Goal: Complete application form: Complete application form

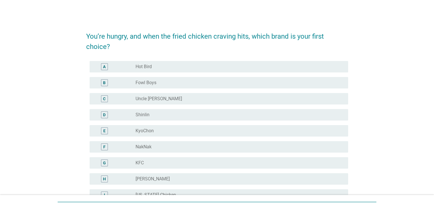
click at [106, 144] on div "F" at bounding box center [104, 146] width 7 height 7
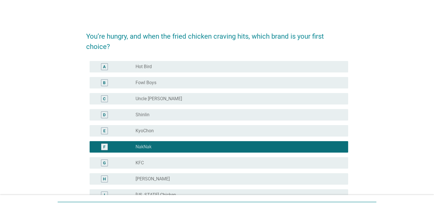
click at [179, 114] on div "radio_button_unchecked Shinlin" at bounding box center [237, 115] width 203 height 6
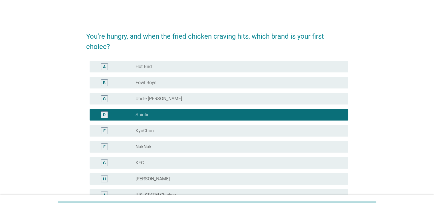
click at [172, 149] on div "radio_button_unchecked NakNak" at bounding box center [237, 147] width 203 height 6
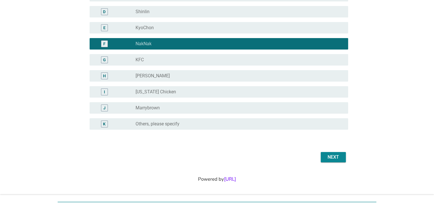
scroll to position [104, 0]
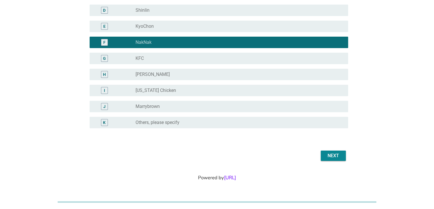
click at [331, 155] on div "Next" at bounding box center [334, 155] width 16 height 7
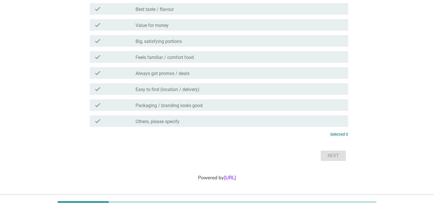
scroll to position [0, 0]
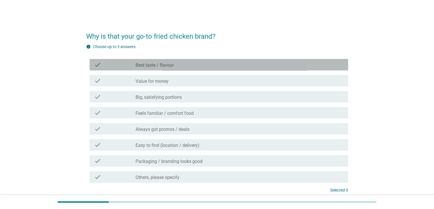
click at [165, 69] on div "check check_box_outline_blank Best taste / flavour" at bounding box center [219, 64] width 259 height 11
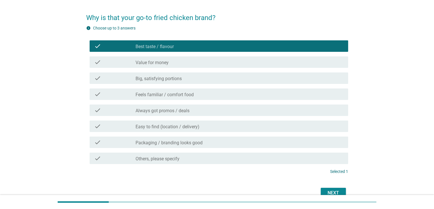
scroll to position [29, 0]
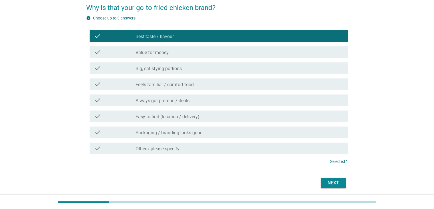
click at [334, 185] on div "Next" at bounding box center [334, 182] width 16 height 7
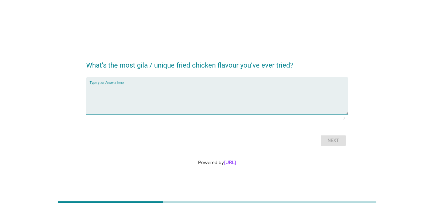
click at [221, 99] on textarea "Type your Answer here" at bounding box center [219, 99] width 259 height 30
type textarea "im a very basic person"
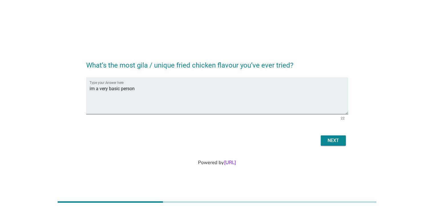
click at [342, 145] on div "Next" at bounding box center [217, 140] width 262 height 14
click at [340, 143] on div "Next" at bounding box center [334, 140] width 16 height 7
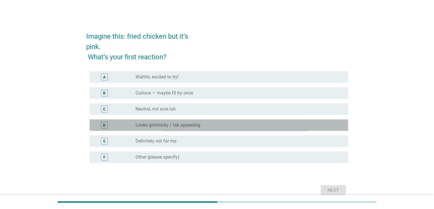
click at [302, 128] on div "radio_button_unchecked Looks gimmicky / tak appealing" at bounding box center [240, 124] width 208 height 7
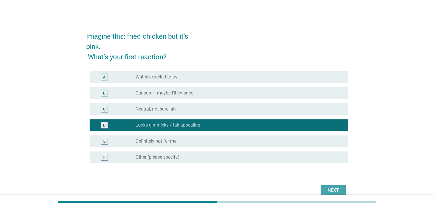
click at [342, 185] on button "Next" at bounding box center [333, 190] width 25 height 10
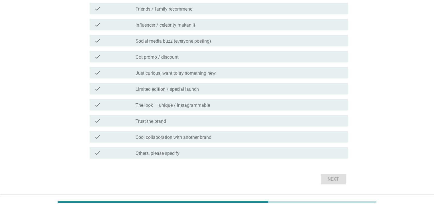
scroll to position [66, 0]
click at [223, 60] on div "check check_box_outline_blank Got promo / discount" at bounding box center [219, 56] width 259 height 11
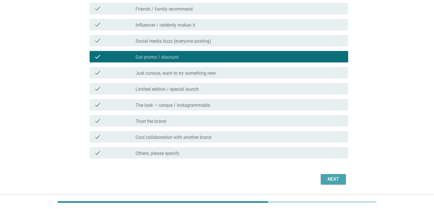
click at [323, 179] on button "Next" at bounding box center [333, 179] width 25 height 10
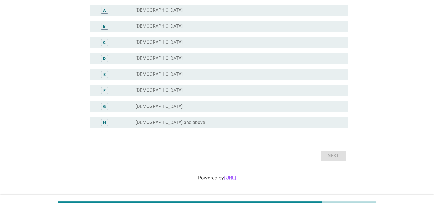
scroll to position [0, 0]
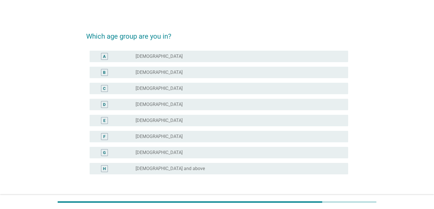
click at [232, 79] on div "B radio_button_unchecked [DEMOGRAPHIC_DATA]" at bounding box center [217, 72] width 262 height 16
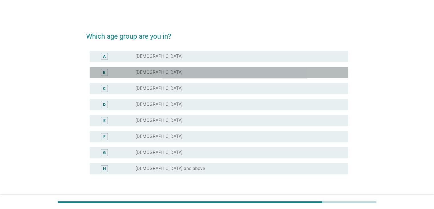
click at [233, 70] on div "radio_button_unchecked [DEMOGRAPHIC_DATA]" at bounding box center [237, 72] width 203 height 6
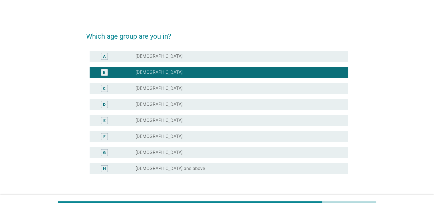
scroll to position [46, 0]
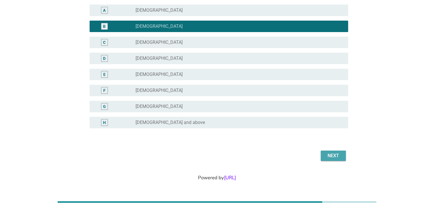
click at [329, 154] on div "Next" at bounding box center [334, 155] width 16 height 7
